Goal: Information Seeking & Learning: Learn about a topic

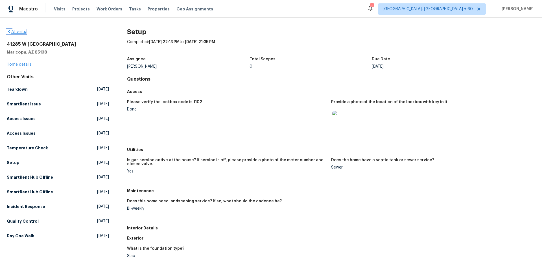
click at [9, 31] on icon at bounding box center [9, 31] width 2 height 3
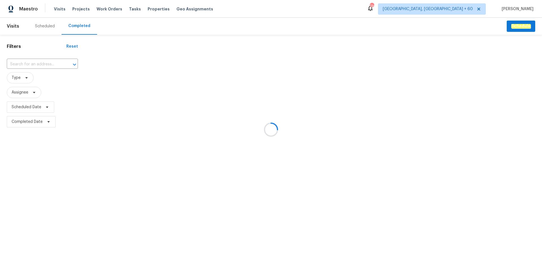
click at [34, 65] on div at bounding box center [271, 129] width 542 height 259
click at [23, 65] on div at bounding box center [271, 129] width 542 height 259
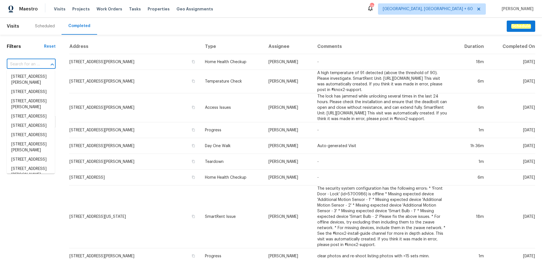
click at [15, 63] on input "text" at bounding box center [23, 64] width 33 height 9
paste input "[STREET_ADDRESS][PERSON_NAME]"
type input "[STREET_ADDRESS][PERSON_NAME]"
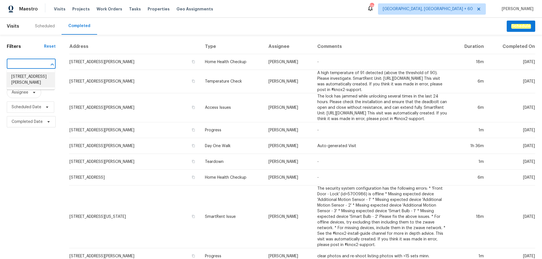
click at [32, 80] on li "[STREET_ADDRESS][PERSON_NAME]" at bounding box center [31, 79] width 48 height 15
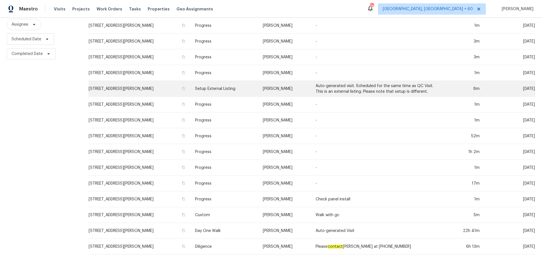
scroll to position [72, 0]
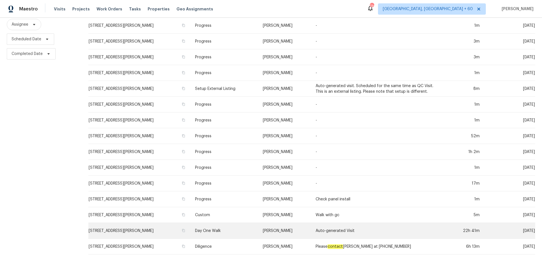
click at [218, 228] on td "Day One Walk" at bounding box center [223, 231] width 67 height 16
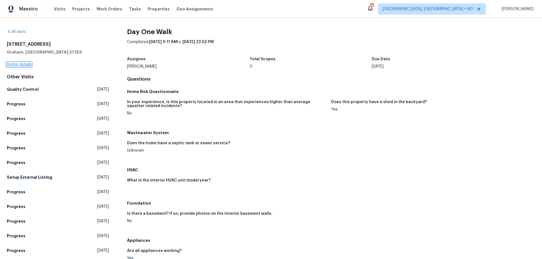
click at [23, 64] on link "Home details" at bounding box center [19, 65] width 25 height 4
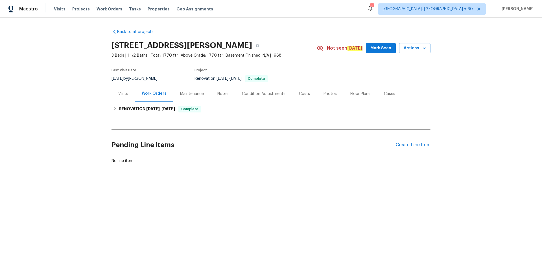
click at [323, 93] on div "Photos" at bounding box center [329, 94] width 13 height 6
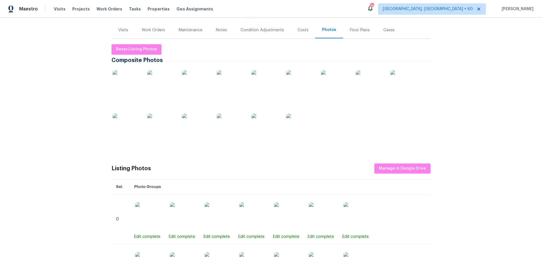
scroll to position [85, 0]
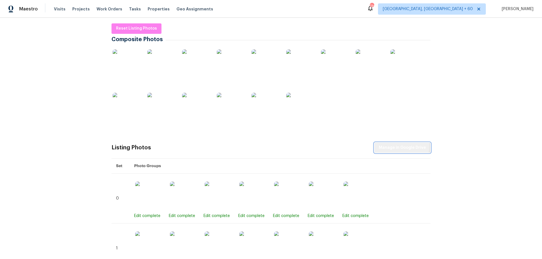
click at [397, 146] on span "Manage in Google Drive" at bounding box center [402, 147] width 47 height 7
